Goal: Task Accomplishment & Management: Manage account settings

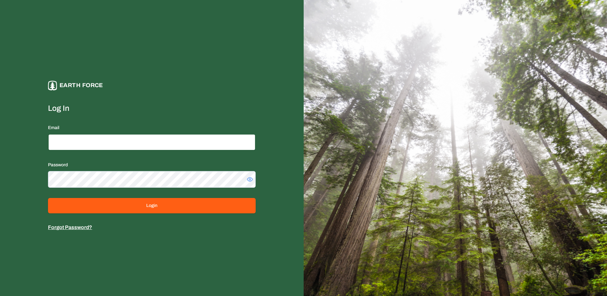
click at [139, 140] on input "Email" at bounding box center [152, 142] width 208 height 17
type input "**********"
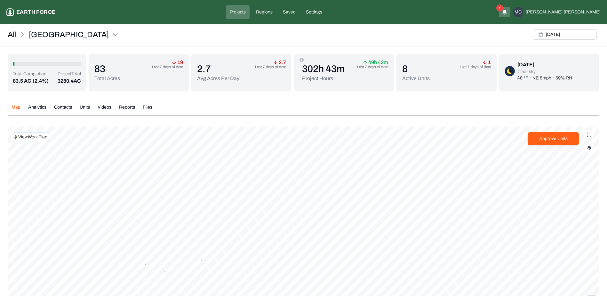
click at [44, 82] on p "(2.4%)" at bounding box center [41, 81] width 16 height 8
click at [590, 147] on img "button" at bounding box center [589, 147] width 4 height 4
click at [578, 268] on History "Work History" at bounding box center [583, 268] width 12 height 6
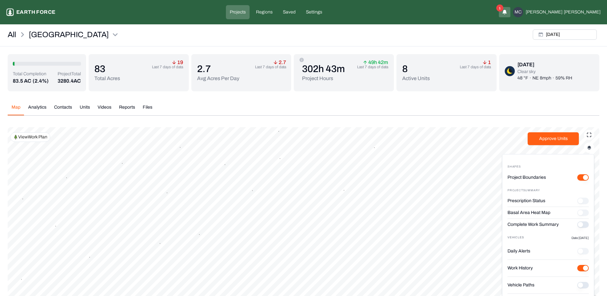
click at [578, 284] on Paths "Vehicle Paths" at bounding box center [583, 285] width 12 height 6
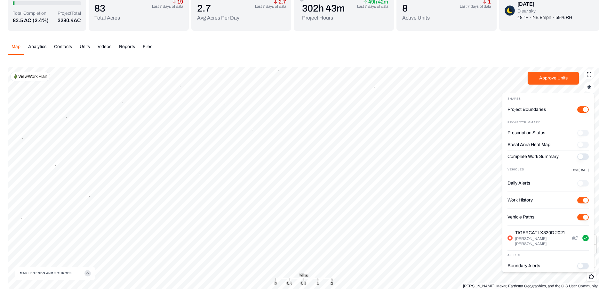
scroll to position [61, 0]
click at [577, 156] on button "Complete Work Summary" at bounding box center [583, 156] width 12 height 6
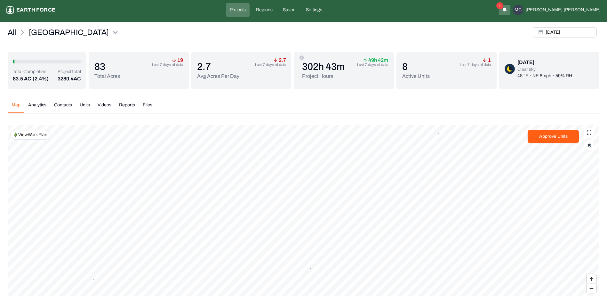
scroll to position [0, 0]
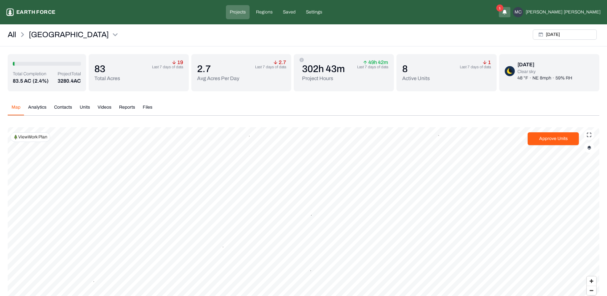
click at [102, 71] on p "83" at bounding box center [107, 69] width 26 height 12
click at [35, 107] on button "Analytics" at bounding box center [37, 109] width 26 height 11
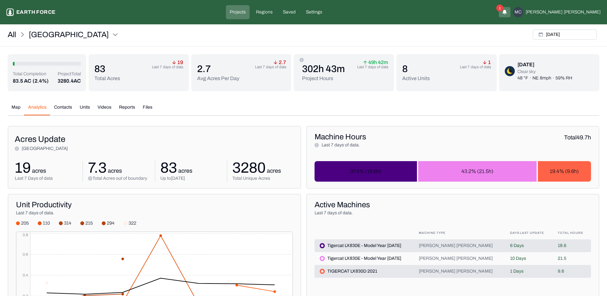
click at [85, 107] on button "Units" at bounding box center [85, 109] width 18 height 11
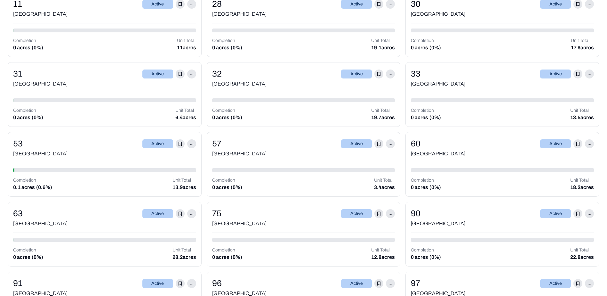
scroll to position [224, 0]
click at [112, 155] on div "[GEOGRAPHIC_DATA]" at bounding box center [104, 153] width 183 height 8
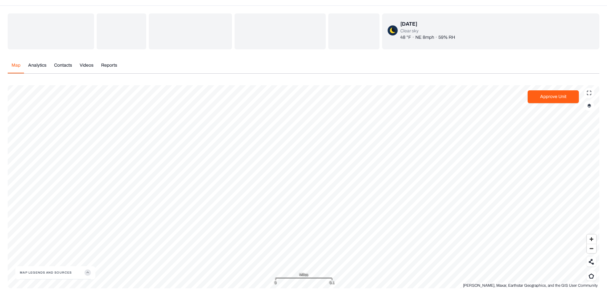
scroll to position [42, 0]
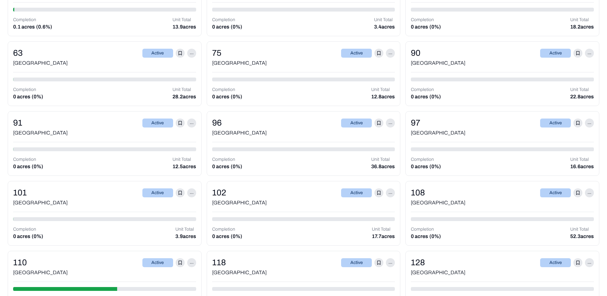
scroll to position [448, 0]
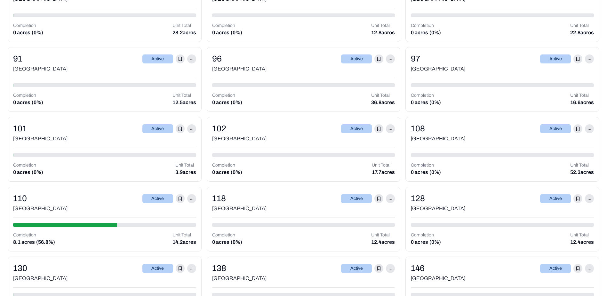
click at [76, 205] on div "[GEOGRAPHIC_DATA]" at bounding box center [104, 209] width 183 height 8
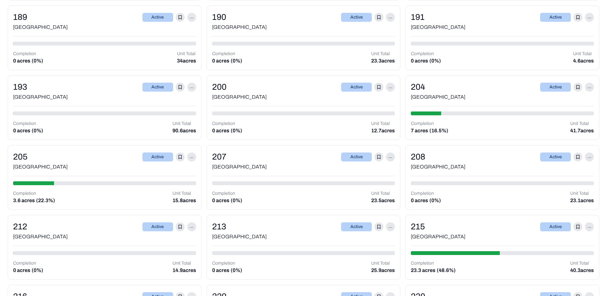
scroll to position [1184, 0]
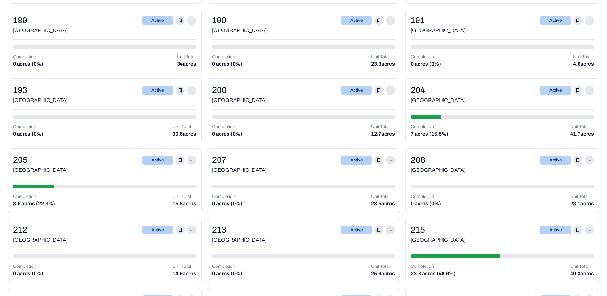
click at [460, 94] on div "204 Active ..." at bounding box center [502, 90] width 183 height 12
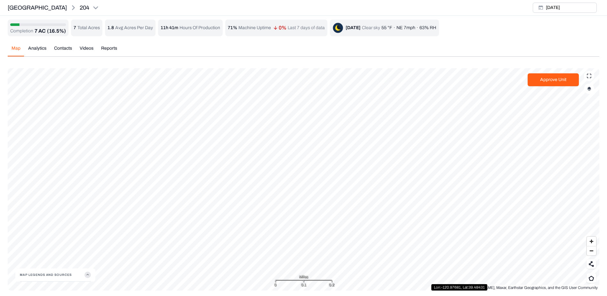
click at [590, 92] on button "button" at bounding box center [589, 89] width 10 height 10
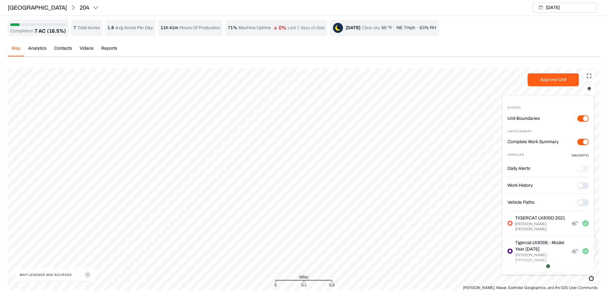
click at [590, 88] on img "button" at bounding box center [589, 88] width 4 height 4
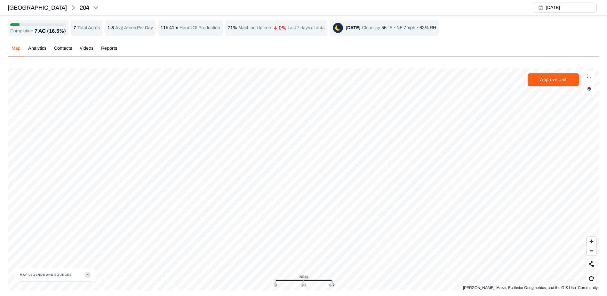
click at [89, 277] on icon "button" at bounding box center [87, 274] width 6 height 6
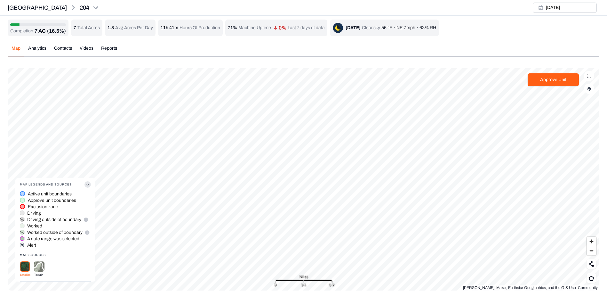
click at [88, 187] on icon "button" at bounding box center [87, 184] width 6 height 6
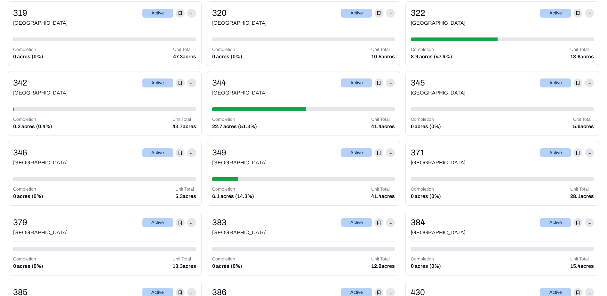
scroll to position [2256, 0]
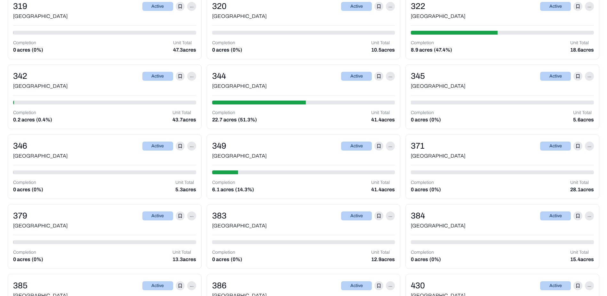
click at [308, 160] on div "[GEOGRAPHIC_DATA]" at bounding box center [303, 156] width 183 height 8
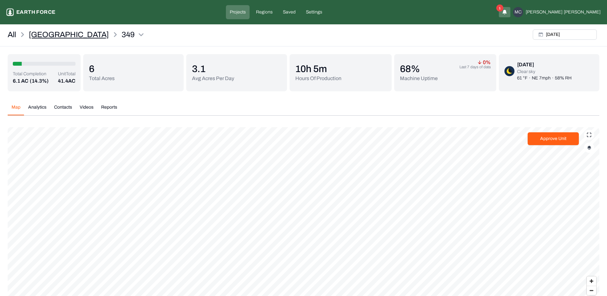
click at [47, 34] on p "[GEOGRAPHIC_DATA]" at bounding box center [69, 34] width 80 height 10
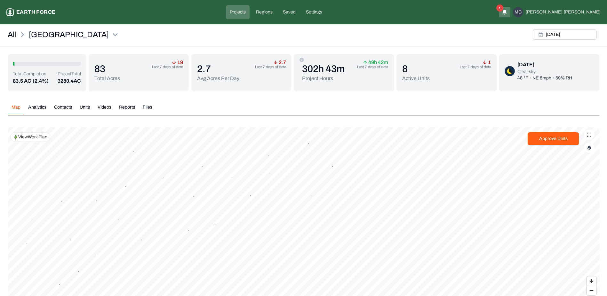
click at [589, 148] on img "button" at bounding box center [589, 147] width 4 height 4
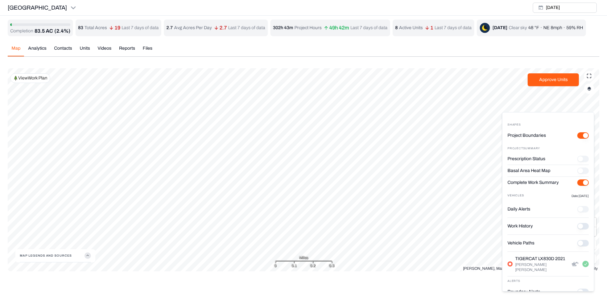
scroll to position [7, 0]
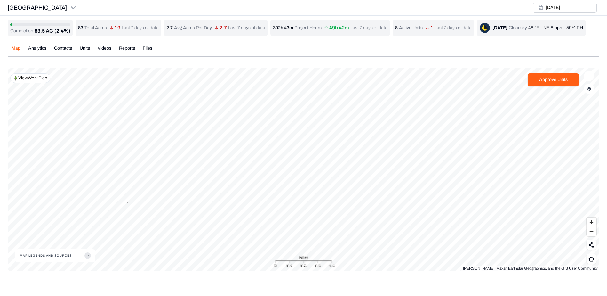
click at [40, 62] on div "Completion 83.5 AC (2.4%) 83 Total Acres 19 Last 7 days of data 2.7 Avg Acres P…" at bounding box center [304, 146] width 592 height 252
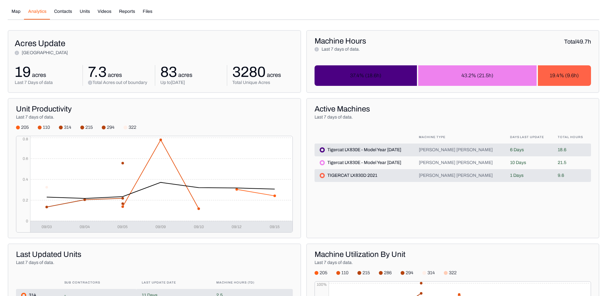
scroll to position [96, 0]
click at [102, 126] on div at bounding box center [104, 127] width 4 height 4
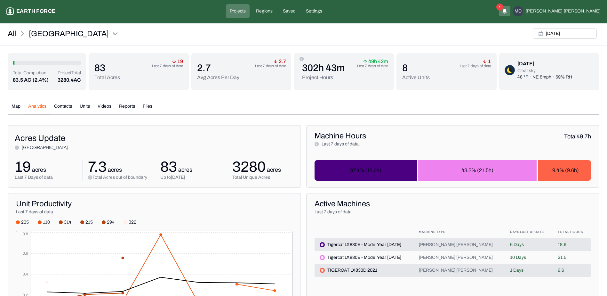
scroll to position [0, 0]
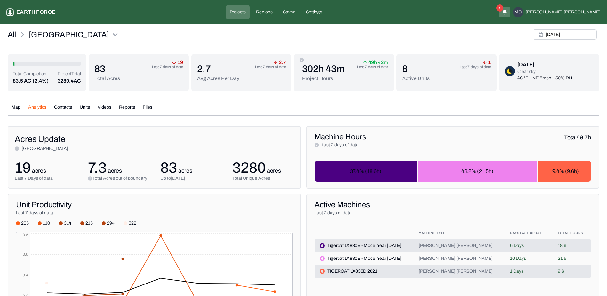
click at [14, 108] on button "Map" at bounding box center [16, 109] width 17 height 11
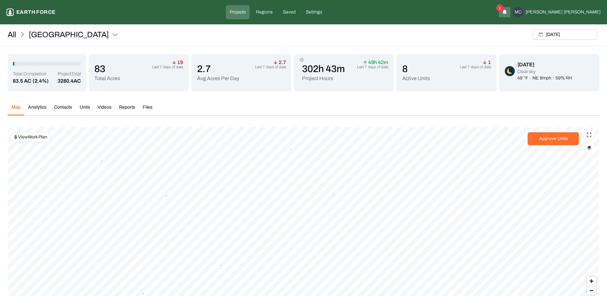
click at [557, 138] on button "Approve Units" at bounding box center [553, 138] width 51 height 13
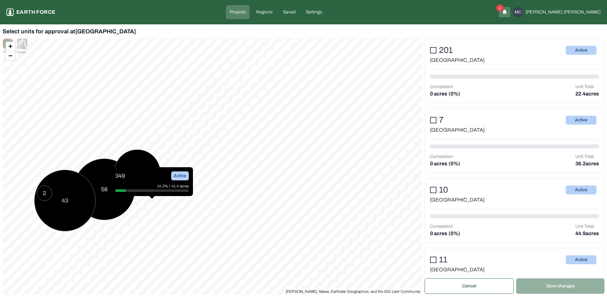
click at [246, 13] on p "Projects" at bounding box center [238, 12] width 16 height 6
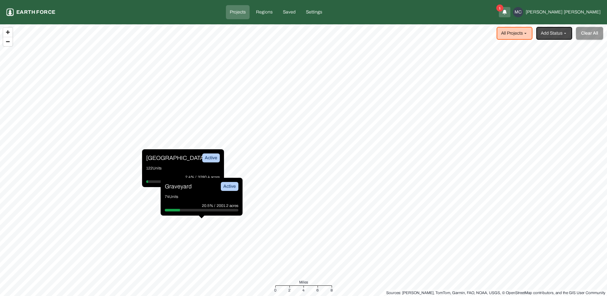
drag, startPoint x: 197, startPoint y: 200, endPoint x: 213, endPoint y: 199, distance: 16.0
click at [197, 200] on div "Graveyard Active 74 Units 20.5% / 2001.2 acres" at bounding box center [202, 197] width 82 height 38
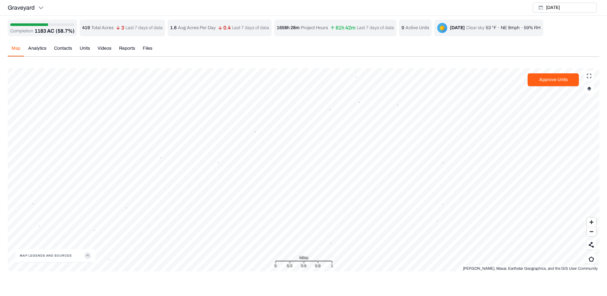
click at [590, 90] on img "button" at bounding box center [589, 88] width 4 height 4
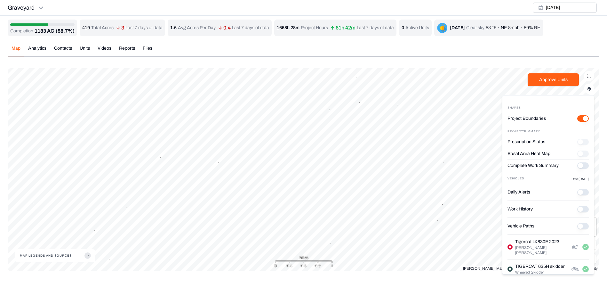
scroll to position [26, 0]
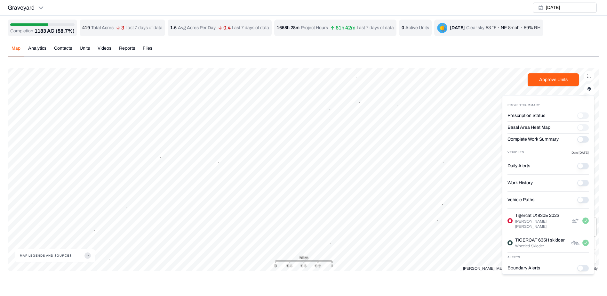
click at [518, 55] on div "Map Analytics Contacts Units Videos Reports Files" at bounding box center [304, 51] width 592 height 12
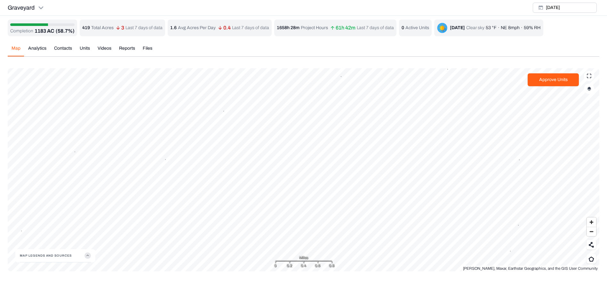
click at [591, 89] on img "button" at bounding box center [589, 88] width 4 height 4
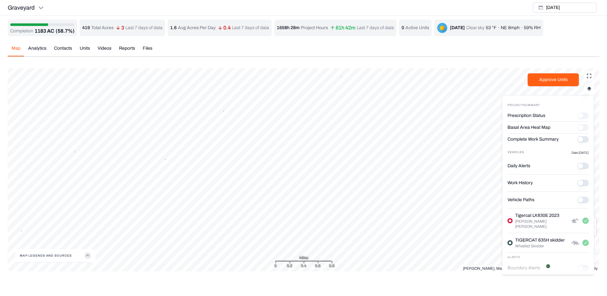
scroll to position [0, 0]
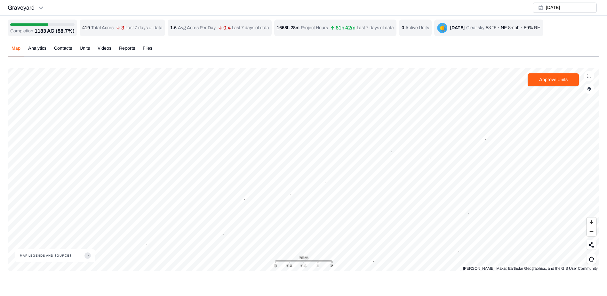
click at [59, 9] on div "Graveyard [DATE]" at bounding box center [303, 8] width 607 height 16
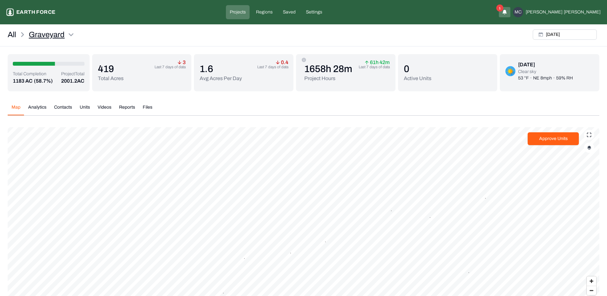
click at [70, 34] on html "Graveyard Earth force Projects Regions Saved Settings 1 MC [PERSON_NAME] All Gr…" at bounding box center [303, 169] width 607 height 338
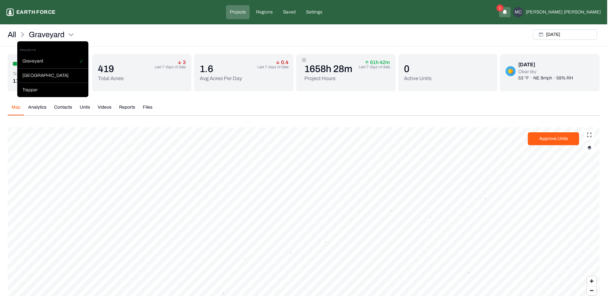
click at [129, 30] on html "Graveyard Earth force Projects Regions Saved Settings 1 MC [PERSON_NAME] All Gr…" at bounding box center [306, 169] width 612 height 338
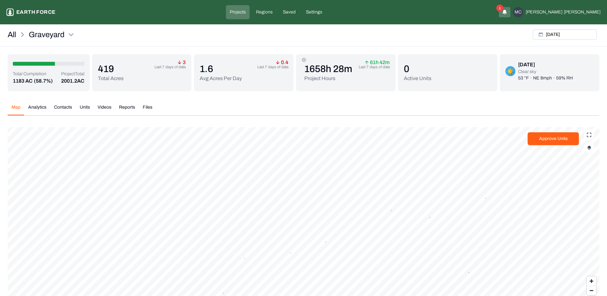
click at [27, 81] on p "1183 AC" at bounding box center [23, 81] width 20 height 8
click at [182, 64] on p "Last 7 days of data" at bounding box center [170, 66] width 31 height 5
click at [55, 76] on div "Total Completion 1183 AC (58.7%) Project Total 2001.2 AC" at bounding box center [49, 78] width 72 height 14
click at [507, 9] on icon "button" at bounding box center [504, 12] width 5 height 8
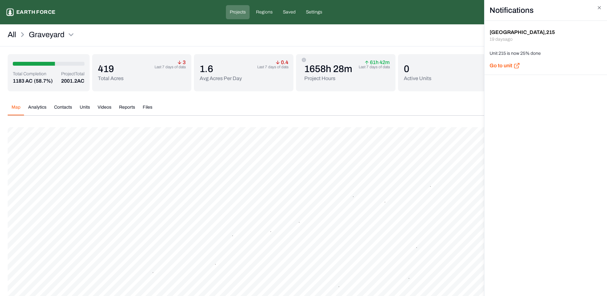
click at [551, 54] on div "Unit 215 is now 25% done" at bounding box center [546, 53] width 112 height 6
click at [512, 54] on div "Unit 215 is now 25% done" at bounding box center [546, 53] width 112 height 6
click at [600, 7] on icon "button" at bounding box center [599, 7] width 5 height 5
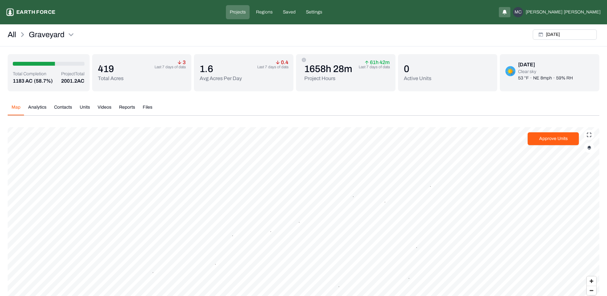
click at [133, 36] on div "All Graveyard [DATE]" at bounding box center [303, 37] width 607 height 20
click at [84, 106] on button "Units" at bounding box center [85, 109] width 18 height 11
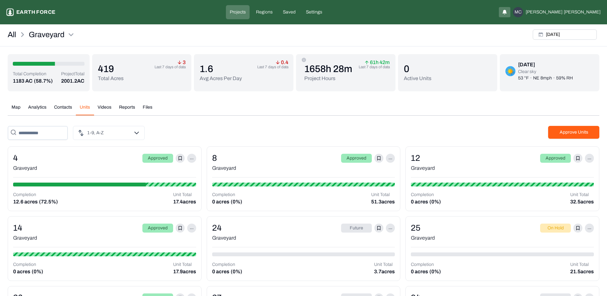
click at [107, 160] on div "4 Approved ..." at bounding box center [104, 158] width 183 height 12
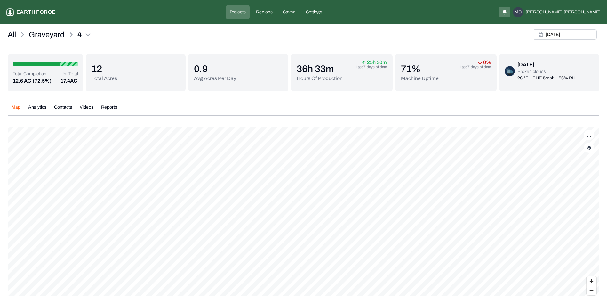
click at [589, 148] on img "button" at bounding box center [589, 147] width 4 height 4
click at [577, 201] on button "Complete Work Summary" at bounding box center [583, 200] width 12 height 6
click at [590, 148] on img "button" at bounding box center [589, 147] width 4 height 4
click at [580, 198] on button "Complete Work Summary" at bounding box center [583, 200] width 12 height 6
click at [521, 119] on div "Map Analytics Contacts Videos Reports [DATE] Map Legends And Sources Esri, Maxa…" at bounding box center [304, 214] width 592 height 231
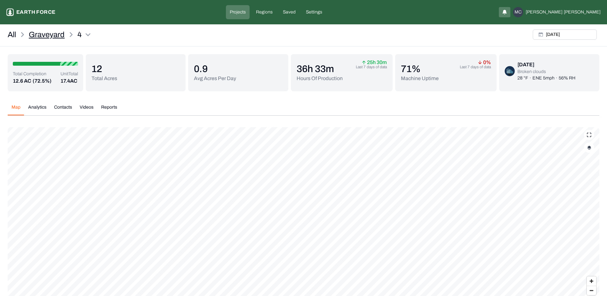
click at [52, 35] on p "Graveyard" at bounding box center [47, 34] width 36 height 10
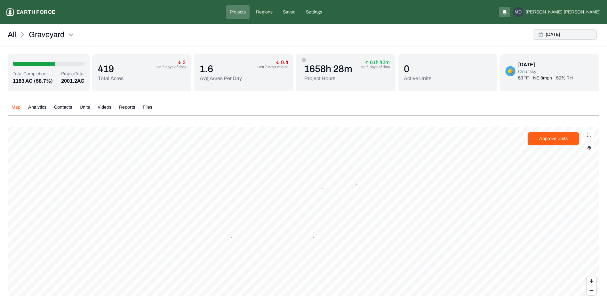
click at [555, 33] on button "[DATE]" at bounding box center [565, 34] width 64 height 10
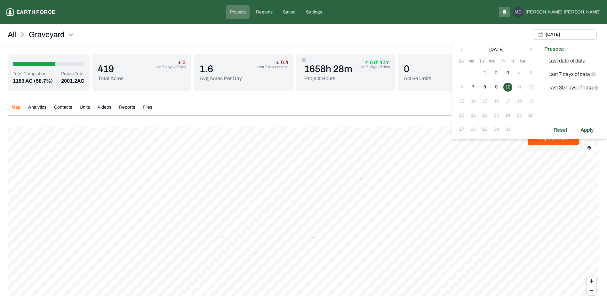
click at [531, 52] on div "[DATE]" at bounding box center [496, 49] width 81 height 8
click at [462, 51] on icon "Go to previous month" at bounding box center [461, 49] width 5 height 5
click at [531, 48] on icon "Go to next month" at bounding box center [530, 49] width 5 height 5
click at [515, 34] on div "All Graveyard [DATE]" at bounding box center [303, 37] width 607 height 20
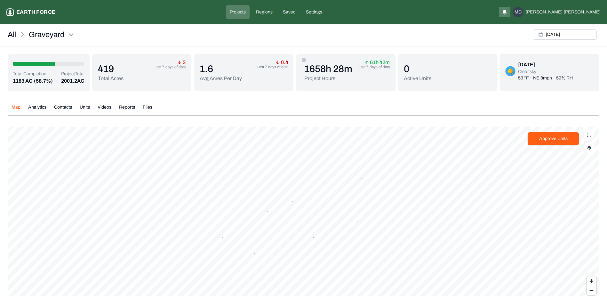
click at [558, 29] on div "[DATE]" at bounding box center [564, 34] width 69 height 15
click at [557, 32] on button "[DATE]" at bounding box center [565, 34] width 64 height 10
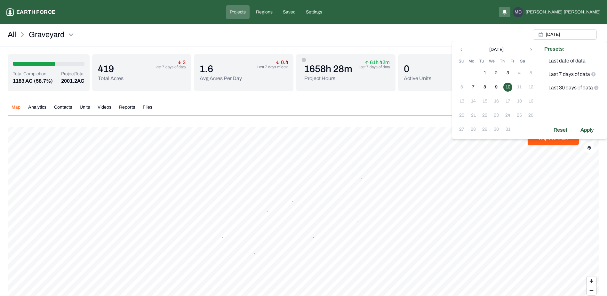
click at [531, 48] on div "[DATE]" at bounding box center [496, 49] width 81 height 8
click at [531, 50] on div "[DATE]" at bounding box center [496, 49] width 81 height 8
click at [453, 35] on div "All Graveyard [DATE]" at bounding box center [303, 37] width 607 height 20
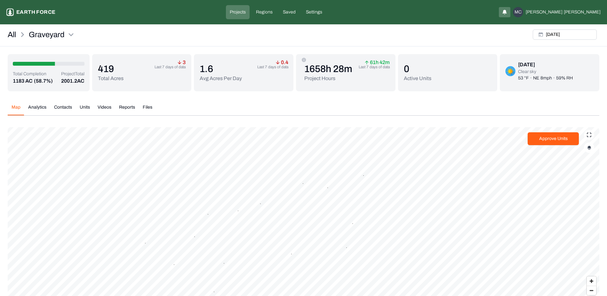
click at [588, 149] on img "button" at bounding box center [589, 147] width 4 height 4
click at [577, 225] on button "Complete Work Summary" at bounding box center [583, 224] width 12 height 6
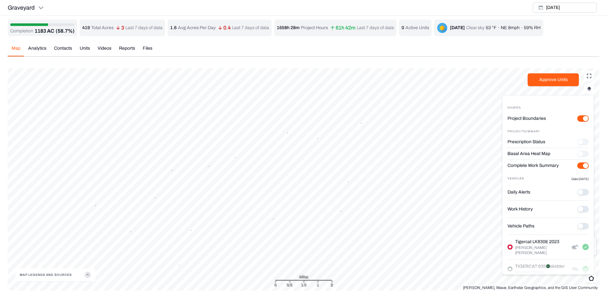
click at [427, 51] on div "Map Analytics Contacts Units Videos Reports Files" at bounding box center [304, 51] width 592 height 12
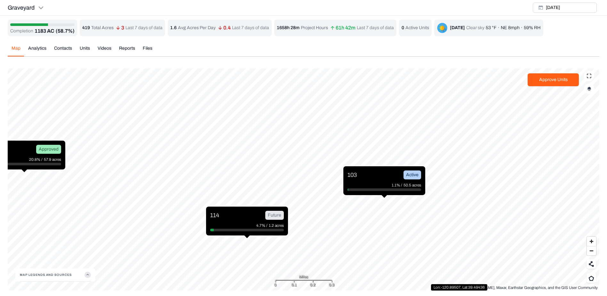
click at [383, 180] on div "103 Active 1.1% / 50.5 acres" at bounding box center [384, 180] width 82 height 29
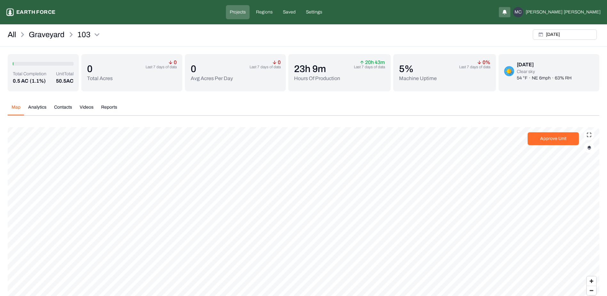
click at [546, 140] on button "Approve Unit" at bounding box center [553, 138] width 51 height 13
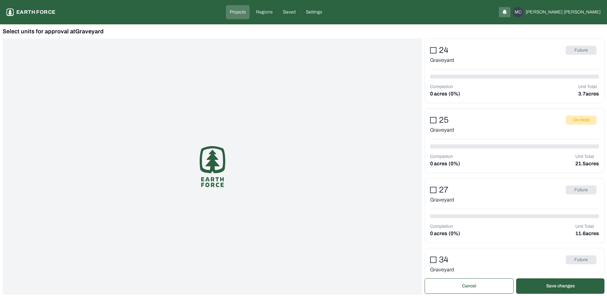
scroll to position [179, 0]
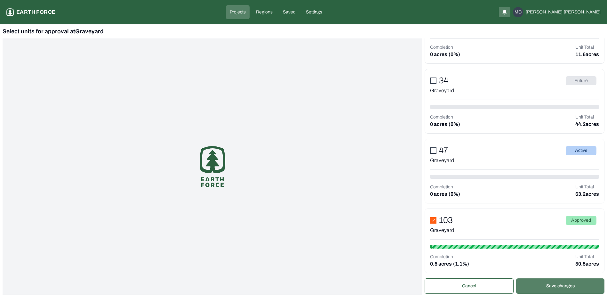
click at [563, 287] on button "Save changes" at bounding box center [560, 285] width 88 height 15
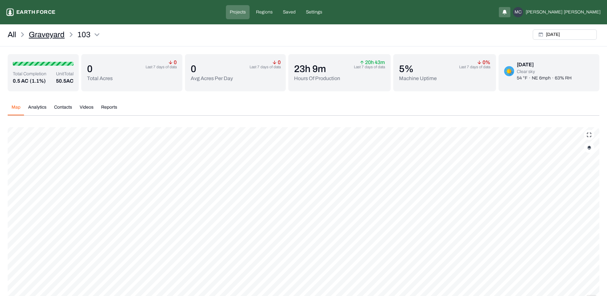
click at [53, 34] on p "Graveyard" at bounding box center [47, 34] width 36 height 10
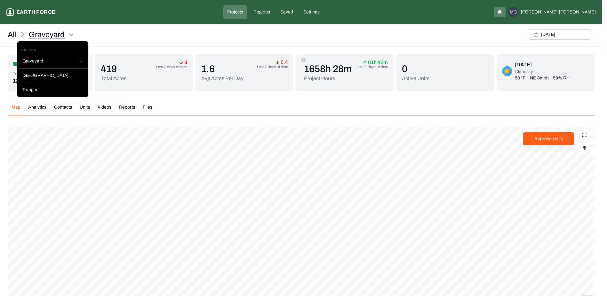
click at [51, 34] on html "Graveyard Earth force Projects Regions Saved Settings MC [PERSON_NAME] All Grav…" at bounding box center [303, 178] width 607 height 357
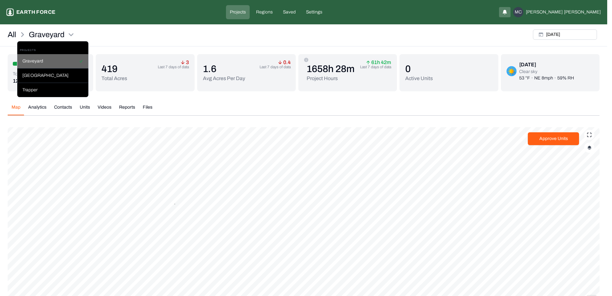
click at [43, 57] on div "Graveyard" at bounding box center [52, 61] width 71 height 14
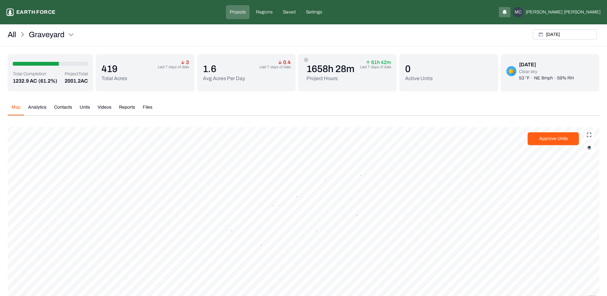
click at [187, 102] on div "Map Analytics Contacts Units Videos Reports Files [DATE] 6 3 7 14 8 25 On Hold …" at bounding box center [304, 224] width 592 height 250
click at [13, 33] on link "All" at bounding box center [12, 34] width 8 height 10
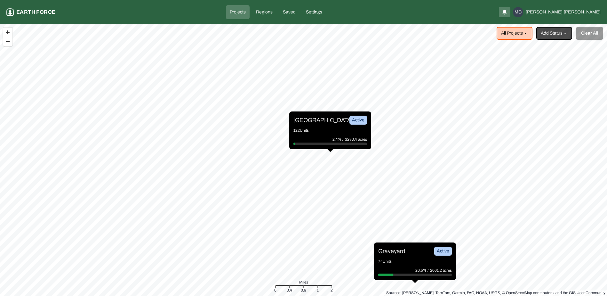
click at [250, 16] on link "Projects" at bounding box center [238, 12] width 24 height 14
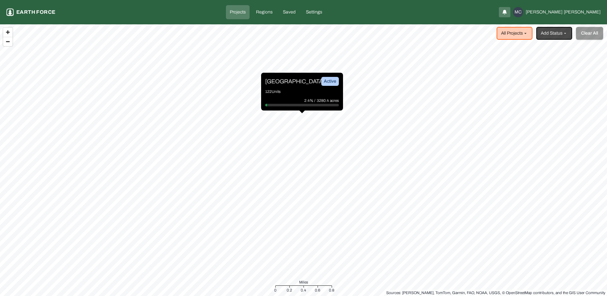
click at [246, 12] on p "Projects" at bounding box center [238, 12] width 16 height 6
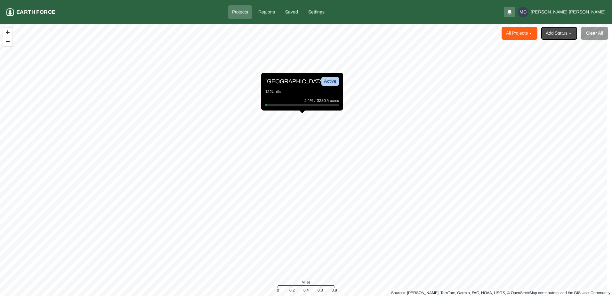
click at [514, 33] on html "Projects Earth force Projects Regions Saved Settings MC Maggie Cummings All Pro…" at bounding box center [306, 148] width 612 height 296
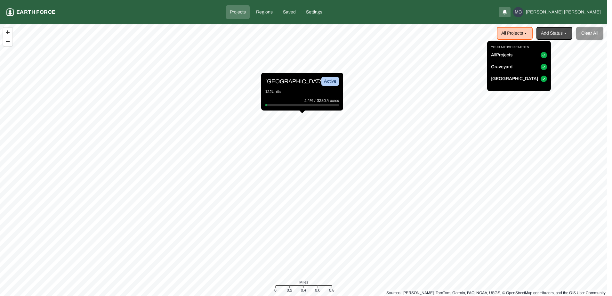
click at [541, 67] on button "Graveyard" at bounding box center [544, 67] width 6 height 6
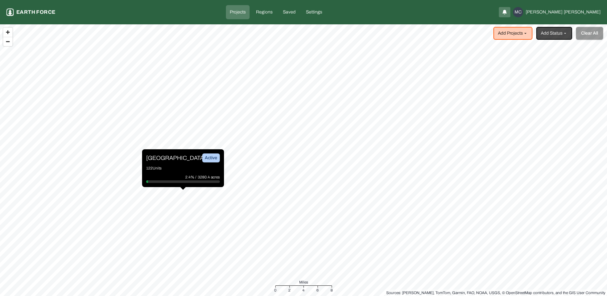
click at [251, 217] on html "Projects Earth force Projects Regions Saved Settings MC Maggie Cummings Add Pro…" at bounding box center [303, 148] width 607 height 296
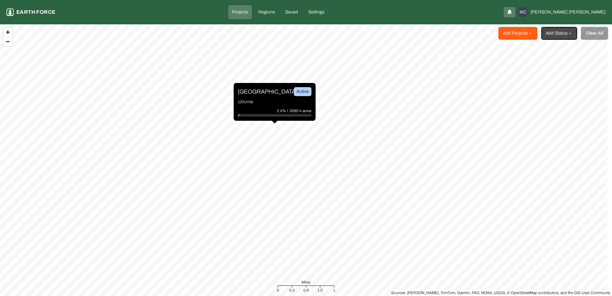
click at [528, 35] on html "Projects Earth force Projects Regions Saved Settings MC Maggie Cummings Add Pro…" at bounding box center [306, 148] width 612 height 296
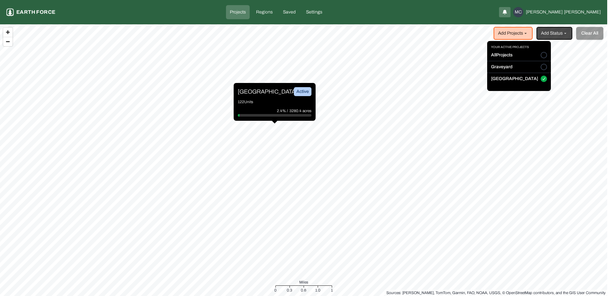
click at [262, 97] on html "Projects Earth force Projects Regions Saved Settings MC Maggie Cummings Add Pro…" at bounding box center [306, 148] width 612 height 296
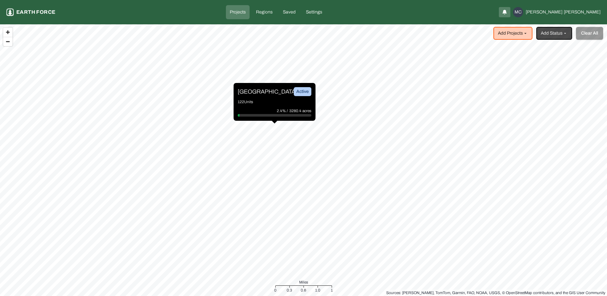
click at [257, 94] on p "[GEOGRAPHIC_DATA]" at bounding box center [262, 91] width 48 height 9
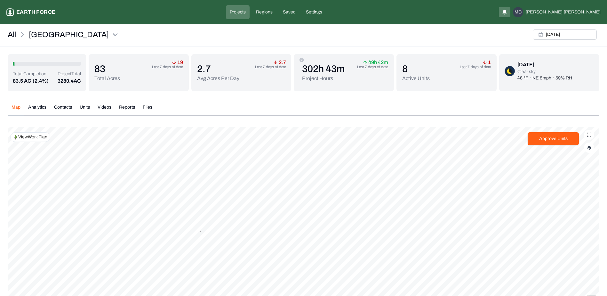
click at [106, 107] on button "Videos" at bounding box center [104, 109] width 21 height 11
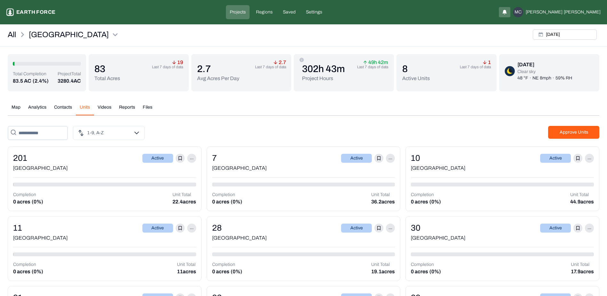
click at [83, 107] on button "Units" at bounding box center [85, 109] width 18 height 11
click at [127, 107] on button "Reports" at bounding box center [127, 109] width 24 height 11
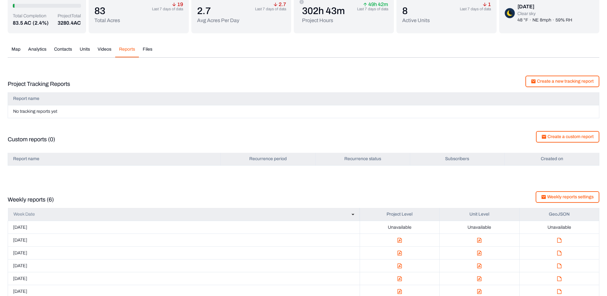
scroll to position [68, 0]
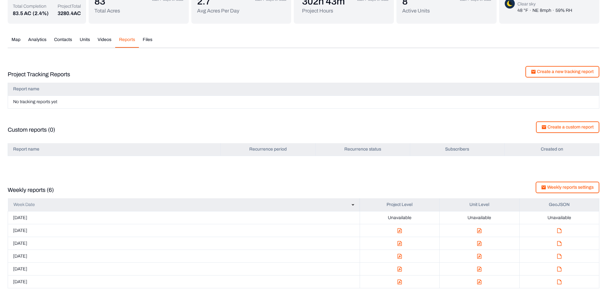
click at [400, 231] on img "button" at bounding box center [399, 230] width 4 height 5
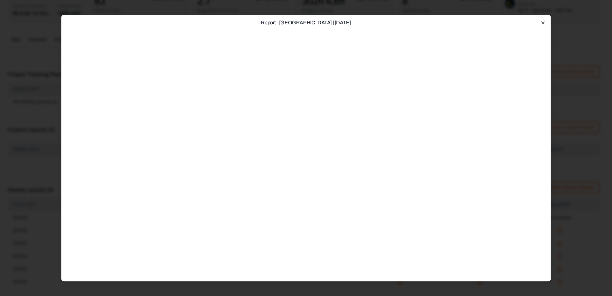
click at [541, 25] on icon "button" at bounding box center [542, 22] width 5 height 5
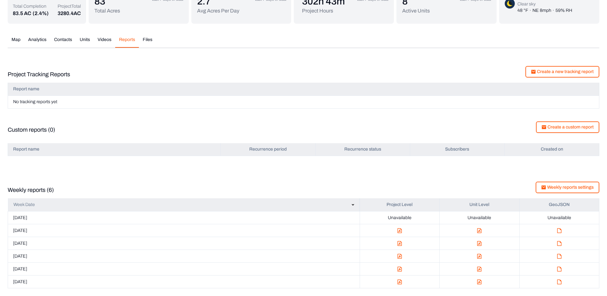
click at [400, 231] on img "button" at bounding box center [399, 230] width 4 height 5
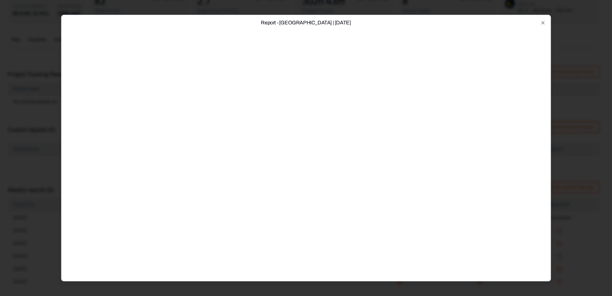
click at [546, 22] on div "Report - Sleighville | 9.8.2025 Close" at bounding box center [306, 148] width 490 height 266
click at [543, 20] on div "Report - Sleighville | 9.8.2025 Close" at bounding box center [306, 148] width 490 height 266
click at [541, 25] on icon "button" at bounding box center [542, 22] width 5 height 5
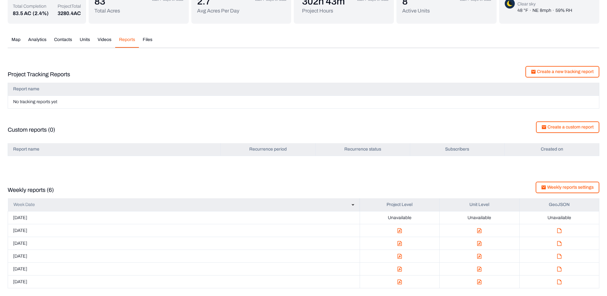
click at [398, 243] on img "button" at bounding box center [399, 243] width 4 height 5
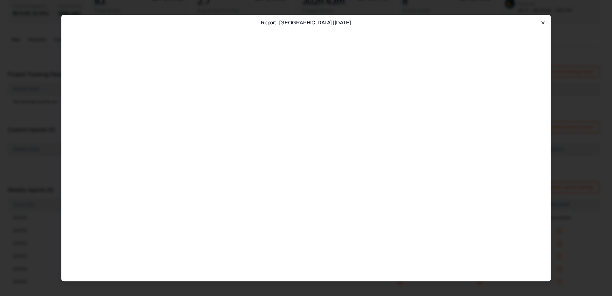
click at [542, 21] on icon "button" at bounding box center [542, 22] width 5 height 5
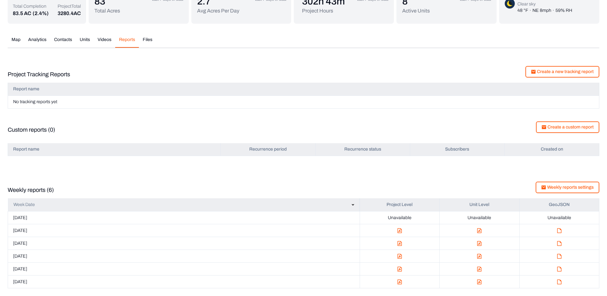
click at [400, 230] on img "button" at bounding box center [399, 230] width 4 height 5
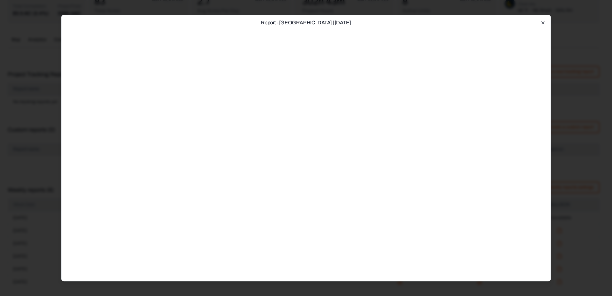
click at [541, 22] on icon "button" at bounding box center [542, 22] width 5 height 5
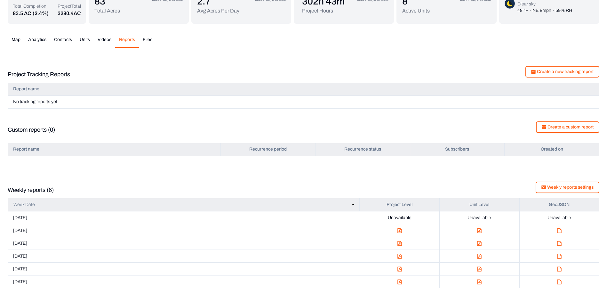
scroll to position [0, 0]
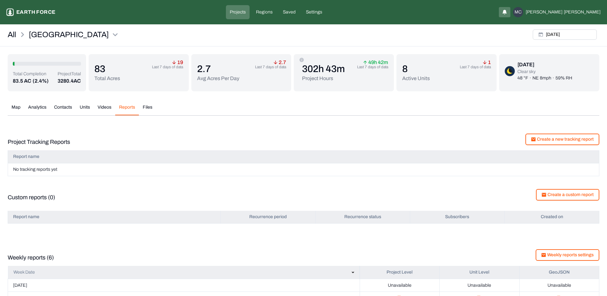
click at [61, 105] on button "Contacts" at bounding box center [63, 109] width 26 height 11
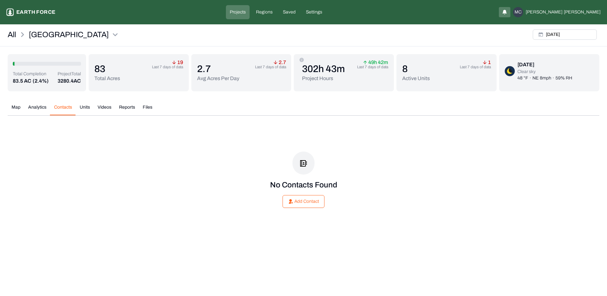
click at [31, 107] on button "Analytics" at bounding box center [37, 109] width 26 height 11
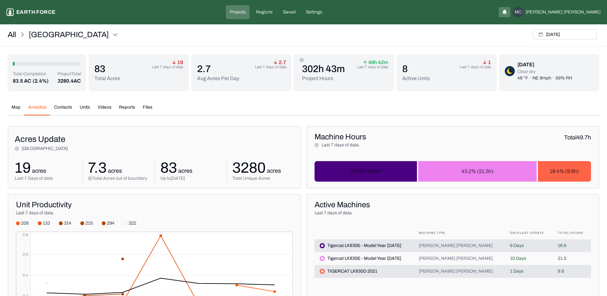
drag, startPoint x: 17, startPoint y: 103, endPoint x: 37, endPoint y: 119, distance: 25.7
click at [11, 107] on button "Map" at bounding box center [16, 109] width 17 height 11
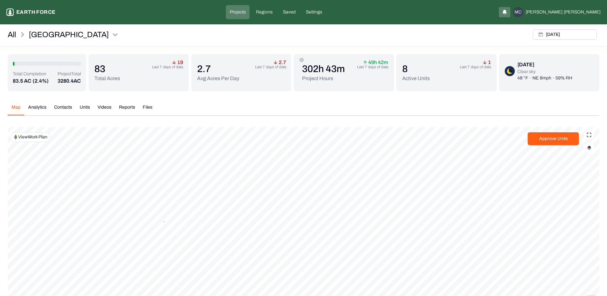
click at [37, 106] on button "Analytics" at bounding box center [37, 109] width 26 height 11
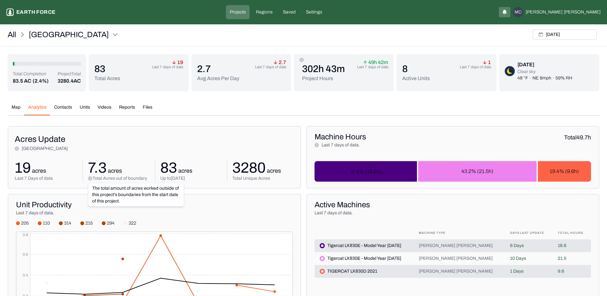
click at [89, 179] on icon at bounding box center [90, 178] width 4 height 4
click at [91, 179] on icon at bounding box center [90, 178] width 4 height 4
click at [113, 179] on p "Total Acres out of boundary" at bounding box center [119, 178] width 55 height 6
click at [98, 164] on p "7.3" at bounding box center [97, 168] width 19 height 14
click at [14, 105] on button "Map" at bounding box center [16, 109] width 17 height 11
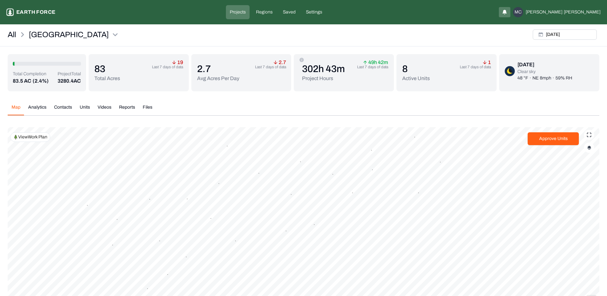
click at [590, 149] on img "button" at bounding box center [589, 147] width 4 height 4
click at [577, 226] on button "Complete Work Summary" at bounding box center [583, 224] width 12 height 6
click at [546, 140] on button "Approve Units" at bounding box center [553, 138] width 51 height 13
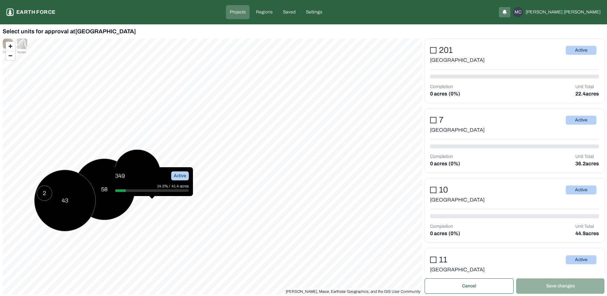
click at [174, 178] on div "Active" at bounding box center [180, 175] width 18 height 9
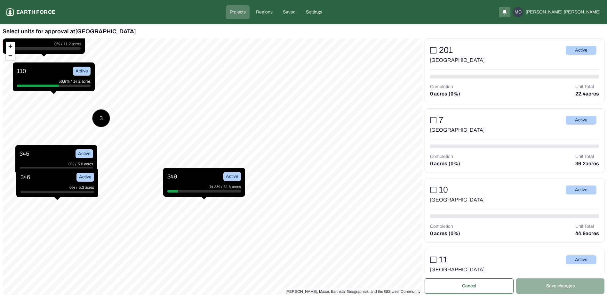
click at [201, 180] on div "349 Active" at bounding box center [204, 176] width 74 height 9
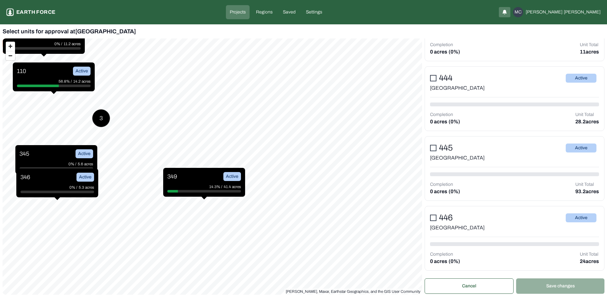
scroll to position [7472, 0]
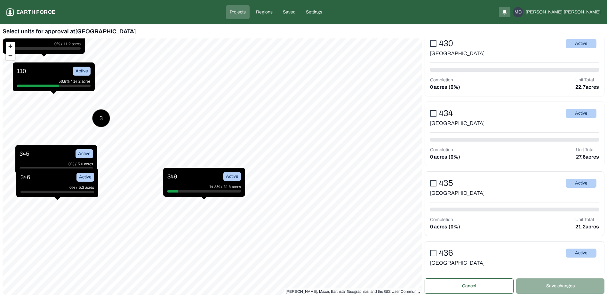
click at [195, 186] on div "14.3% / 41.4 acres" at bounding box center [204, 186] width 74 height 6
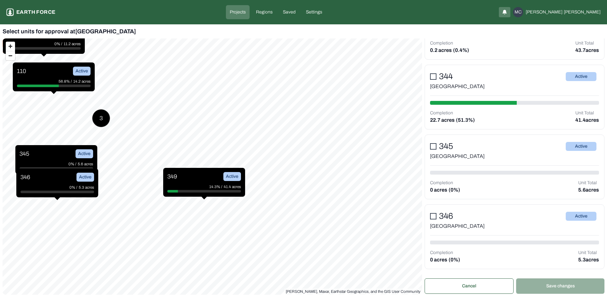
scroll to position [6864, 0]
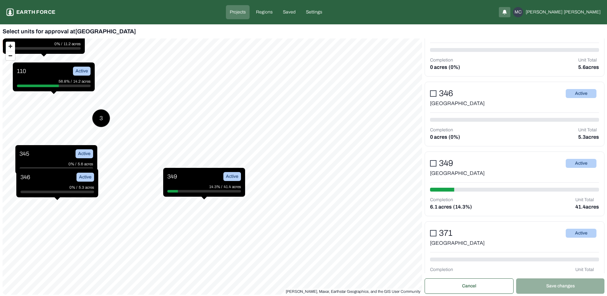
click at [433, 161] on button "349" at bounding box center [433, 163] width 6 height 6
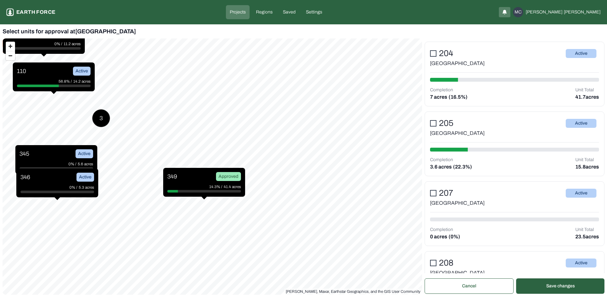
scroll to position [3472, 0]
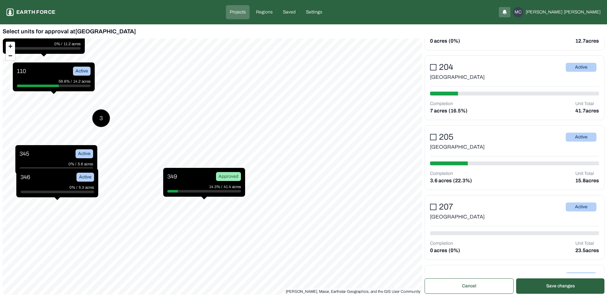
click at [433, 67] on button "204" at bounding box center [433, 67] width 6 height 6
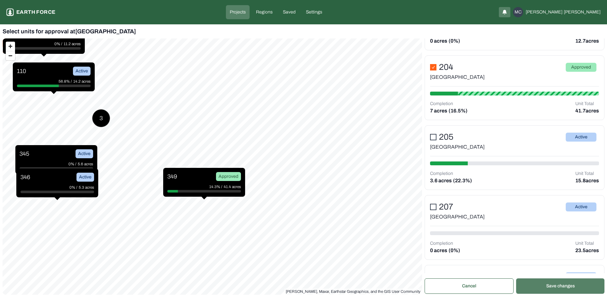
click at [550, 285] on button "Save changes" at bounding box center [560, 285] width 88 height 15
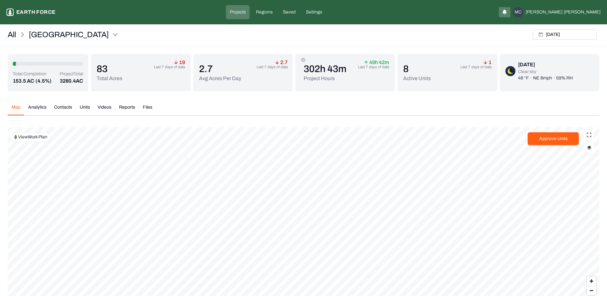
click at [248, 112] on div "Map Analytics Contacts Units Videos Reports Files" at bounding box center [304, 110] width 592 height 12
click at [246, 12] on p "Projects" at bounding box center [238, 12] width 16 height 6
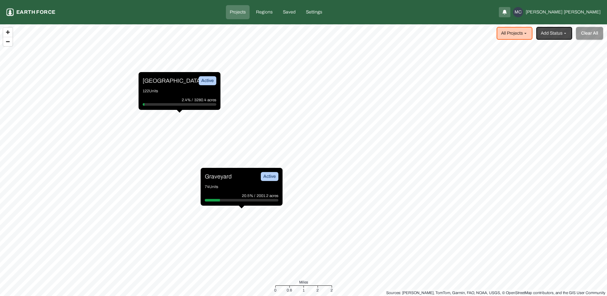
click at [241, 188] on p "74 Units" at bounding box center [242, 186] width 74 height 6
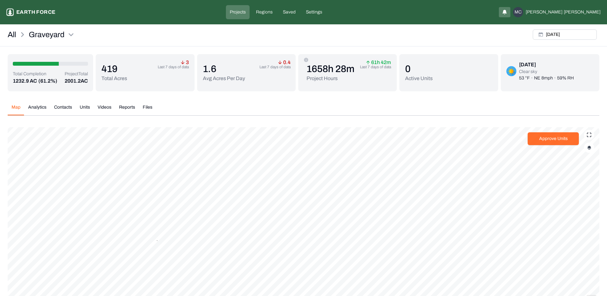
click at [549, 139] on button "Approve Units" at bounding box center [553, 138] width 51 height 13
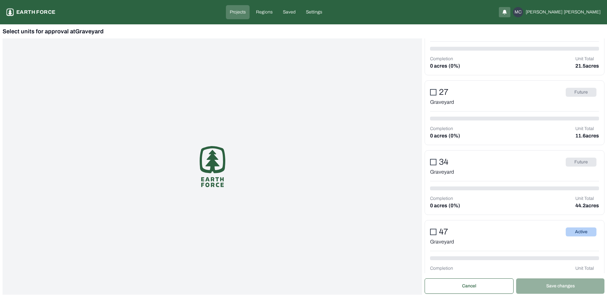
scroll to position [160, 0]
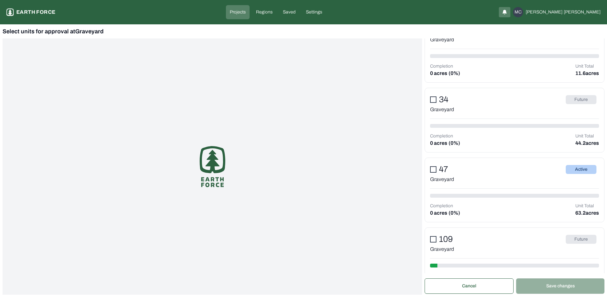
click at [434, 171] on button "47" at bounding box center [433, 169] width 6 height 6
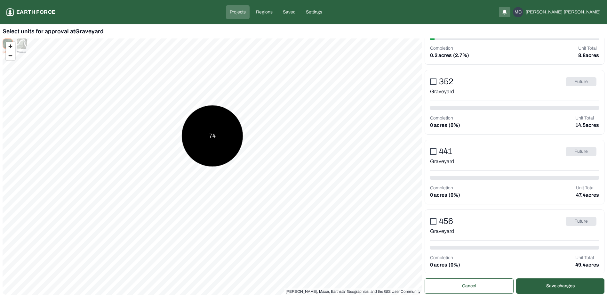
scroll to position [1, 0]
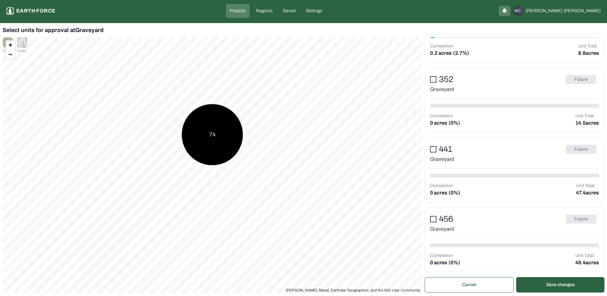
click at [432, 218] on button "456" at bounding box center [433, 219] width 6 height 6
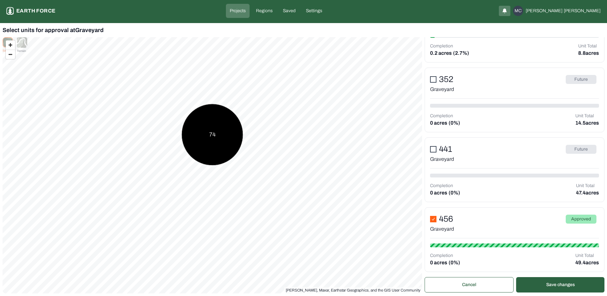
click at [434, 146] on button "441" at bounding box center [433, 149] width 6 height 6
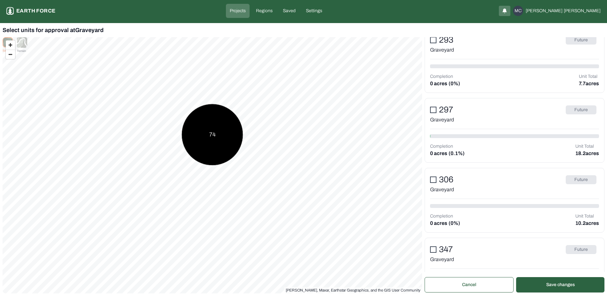
scroll to position [1350, 0]
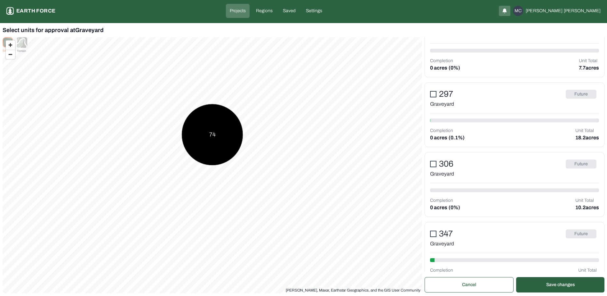
click at [435, 165] on button "306" at bounding box center [433, 164] width 6 height 6
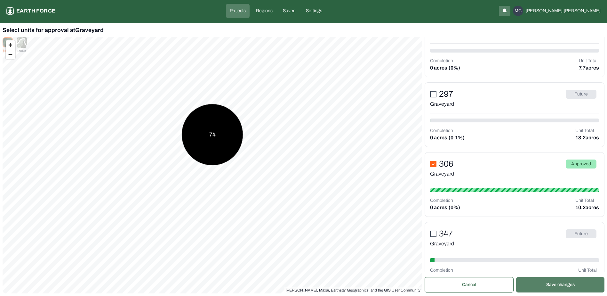
click at [553, 286] on button "Save changes" at bounding box center [560, 284] width 88 height 15
